Goal: Navigation & Orientation: Find specific page/section

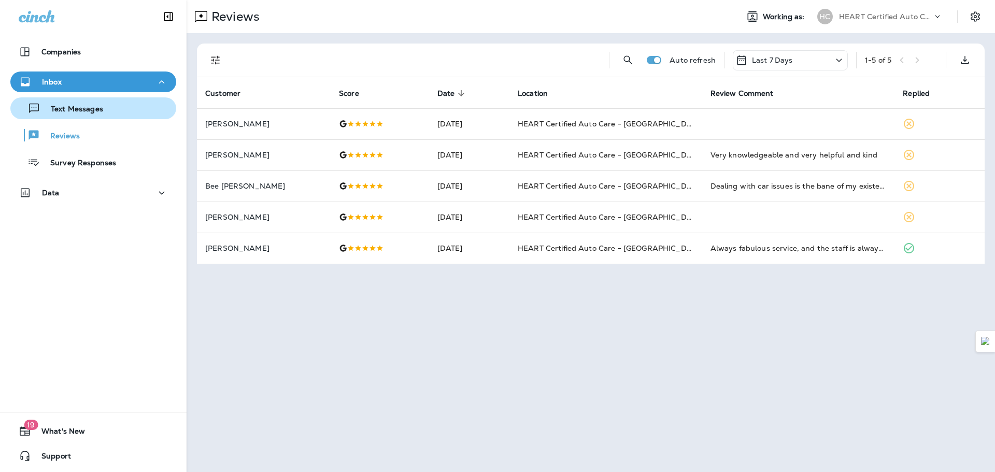
click at [101, 109] on p "Text Messages" at bounding box center [71, 110] width 63 height 10
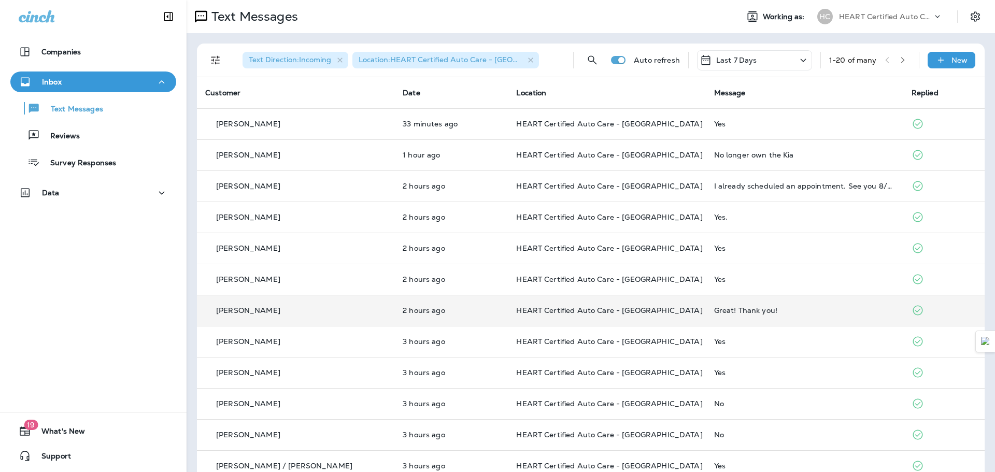
click at [714, 308] on div "Great! Thank you!" at bounding box center [804, 310] width 181 height 8
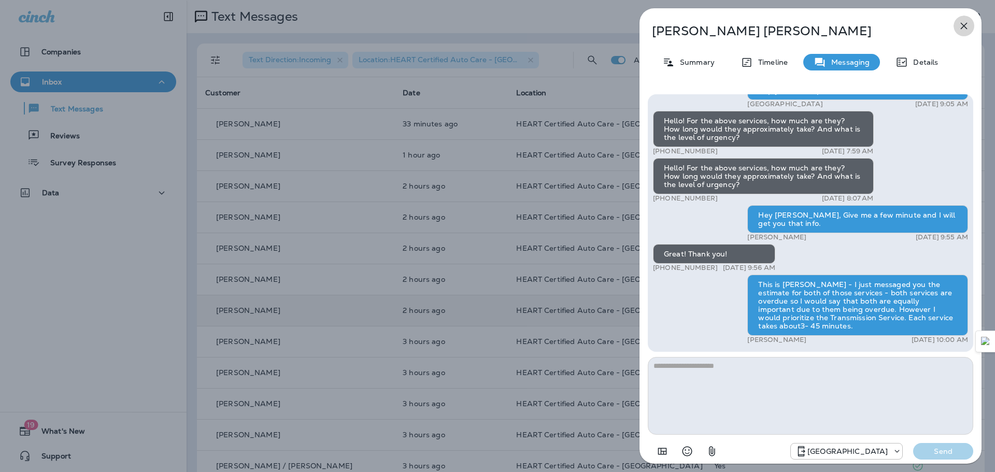
click at [962, 25] on icon "button" at bounding box center [964, 26] width 7 height 7
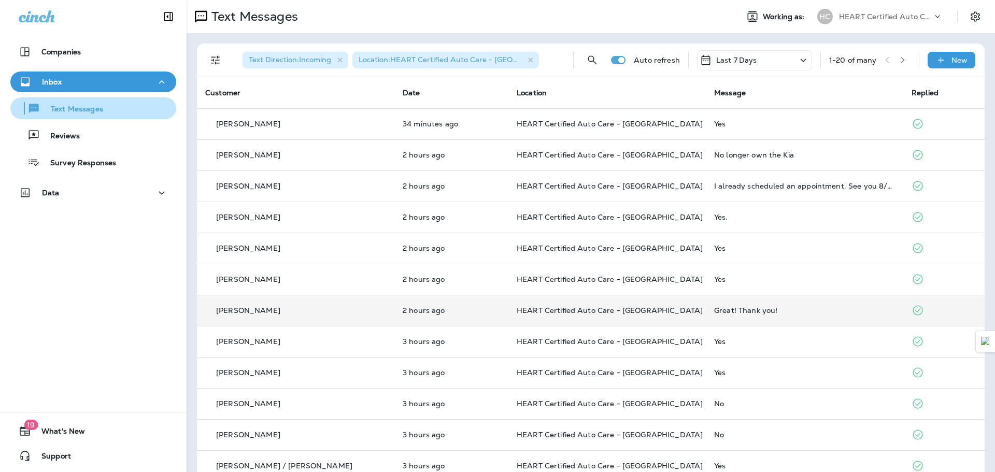
click at [81, 103] on div "Text Messages" at bounding box center [59, 109] width 89 height 16
click at [86, 108] on p "Text Messages" at bounding box center [71, 110] width 63 height 10
click at [78, 147] on div "Text Messages Reviews Survey Responses" at bounding box center [93, 132] width 166 height 81
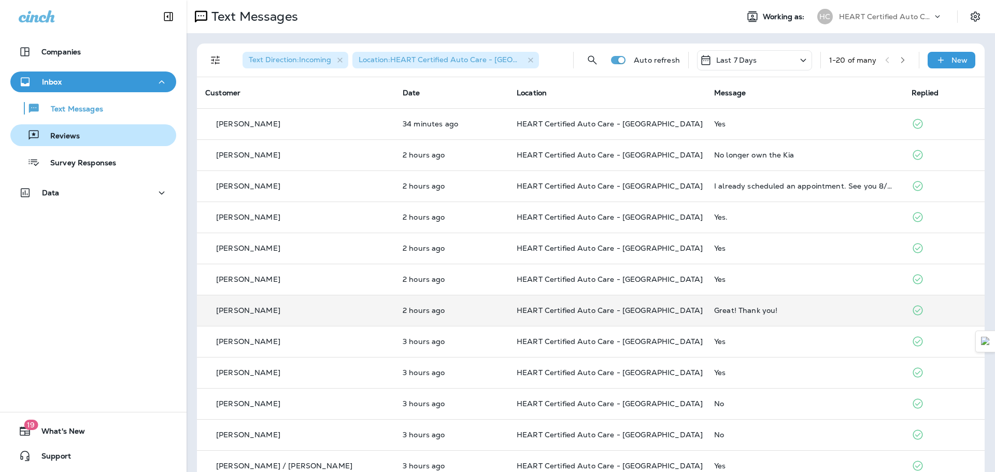
click at [77, 145] on button "Reviews" at bounding box center [93, 135] width 166 height 22
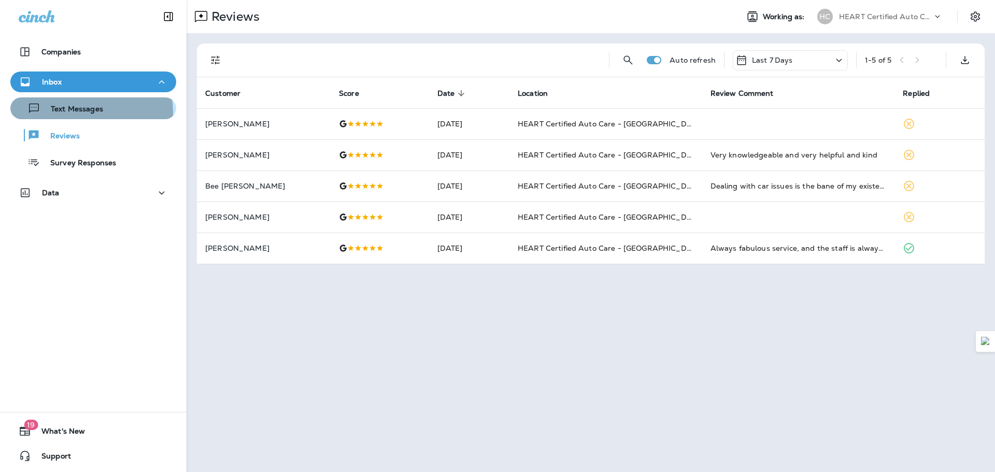
click at [89, 112] on p "Text Messages" at bounding box center [71, 110] width 63 height 10
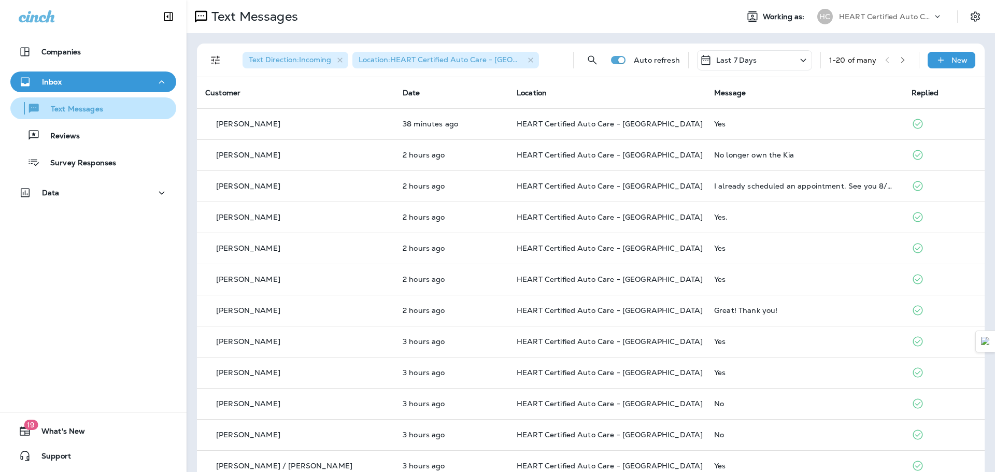
click at [81, 112] on p "Text Messages" at bounding box center [71, 110] width 63 height 10
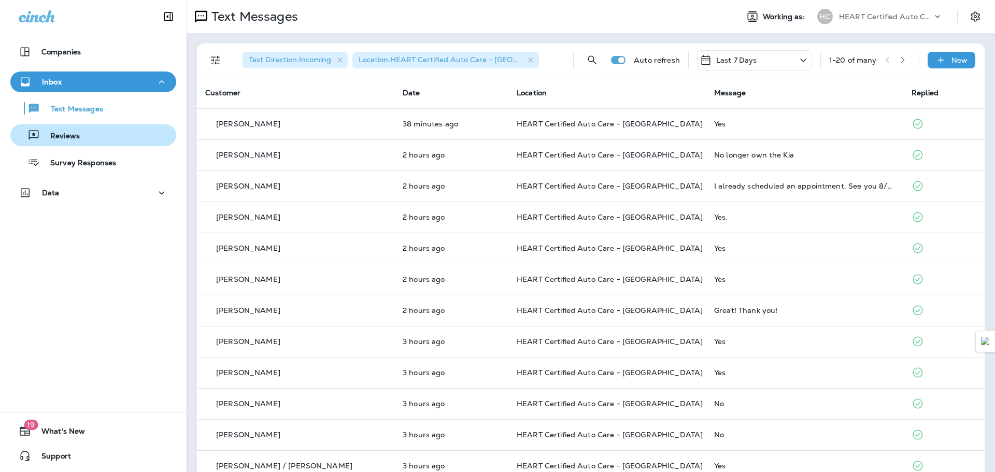
click at [76, 136] on p "Reviews" at bounding box center [60, 137] width 40 height 10
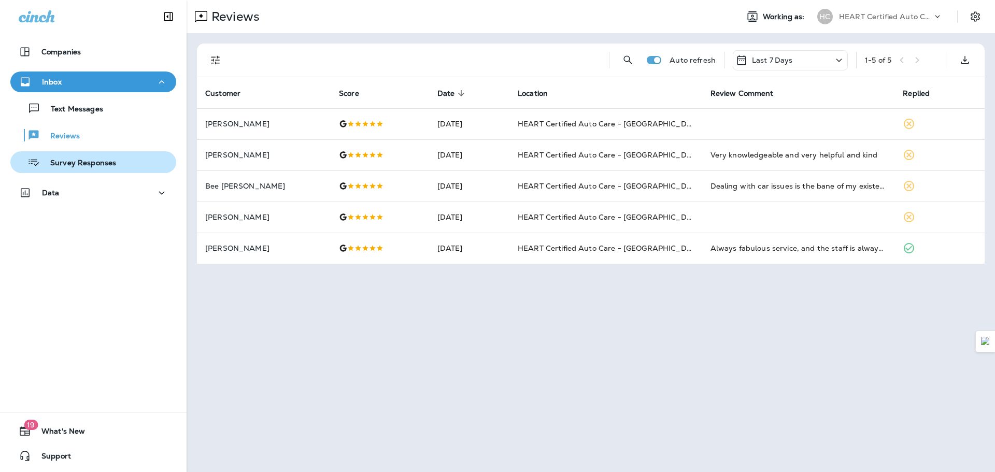
click at [104, 164] on p "Survey Responses" at bounding box center [78, 164] width 76 height 10
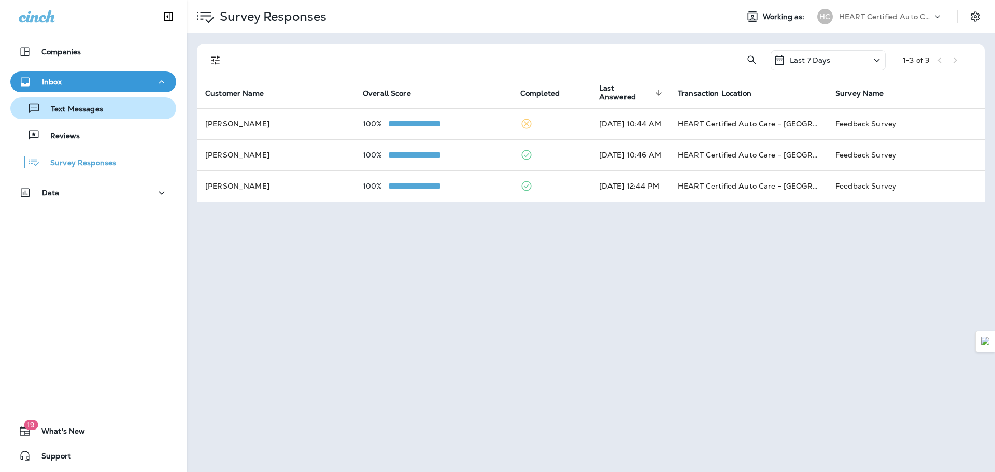
click at [79, 107] on p "Text Messages" at bounding box center [71, 110] width 63 height 10
